Goal: Transaction & Acquisition: Subscribe to service/newsletter

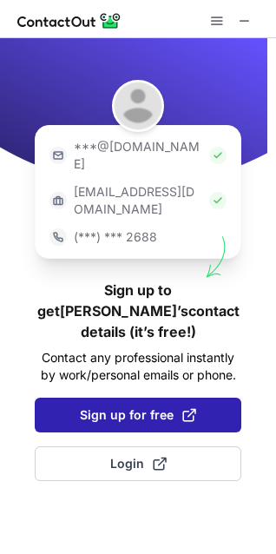
click at [132, 406] on span "Sign up for free" at bounding box center [138, 414] width 116 height 17
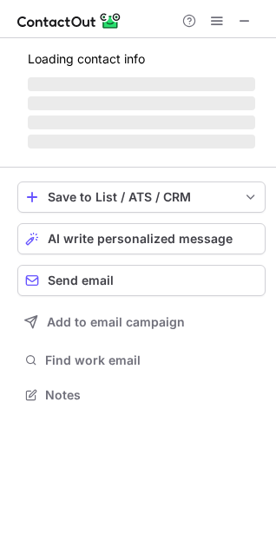
scroll to position [389, 276]
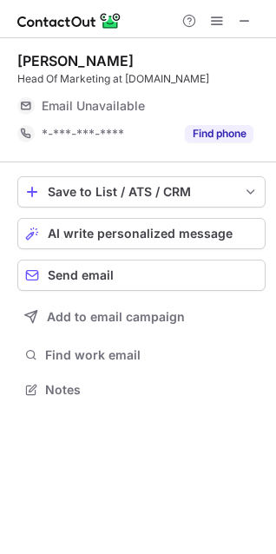
scroll to position [8, 8]
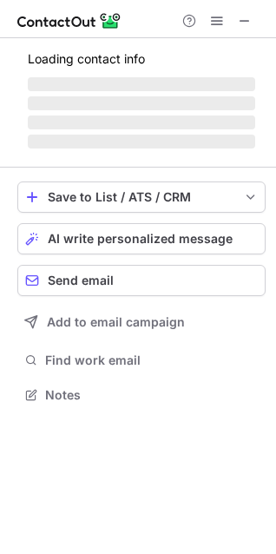
scroll to position [8, 8]
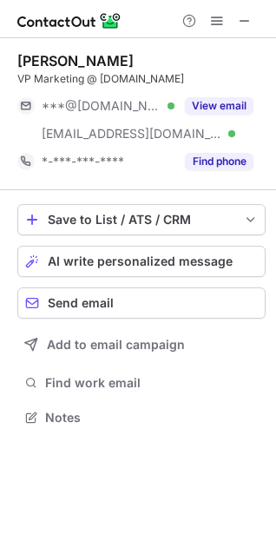
scroll to position [405, 276]
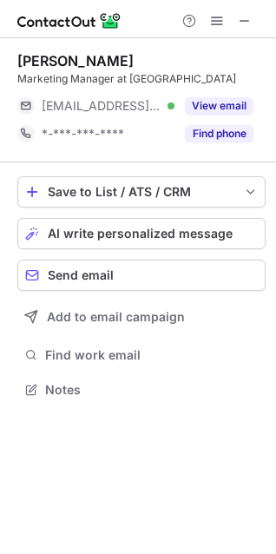
scroll to position [377, 276]
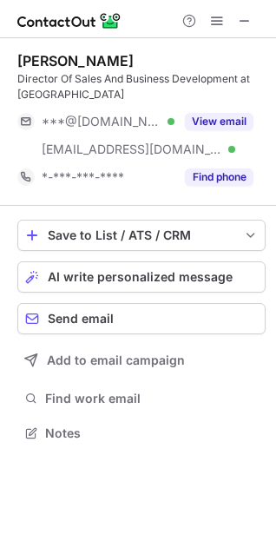
scroll to position [420, 276]
